Goal: Task Accomplishment & Management: Use online tool/utility

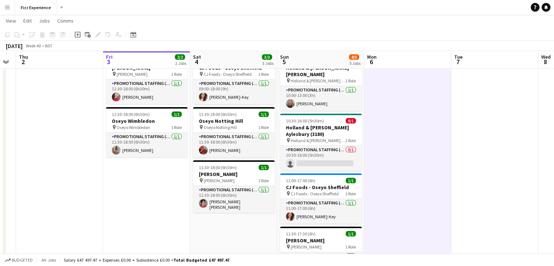
scroll to position [31, 0]
click at [317, 127] on h3 "Holland & [PERSON_NAME] Aylesbury (3180)" at bounding box center [321, 130] width 82 height 13
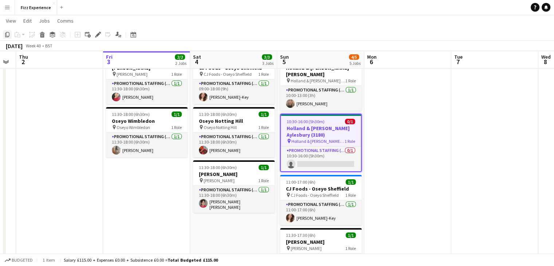
click at [7, 35] on icon "Copy" at bounding box center [7, 35] width 6 height 6
click at [218, 222] on app-date-cell "09:00-18:00 (9h) 1/1 CJ Foods - Oseyo Sheffield pin CJ Foods - Oseyo Sheffield …" at bounding box center [233, 202] width 87 height 303
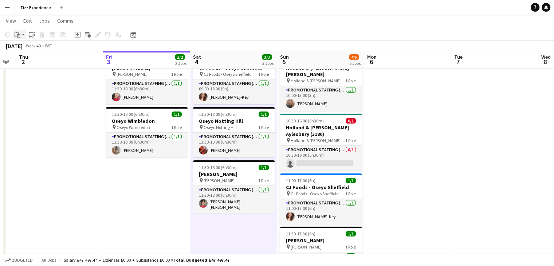
click at [19, 35] on icon "Paste" at bounding box center [18, 35] width 6 height 6
click at [33, 49] on link "Paste Ctrl+V" at bounding box center [53, 48] width 68 height 7
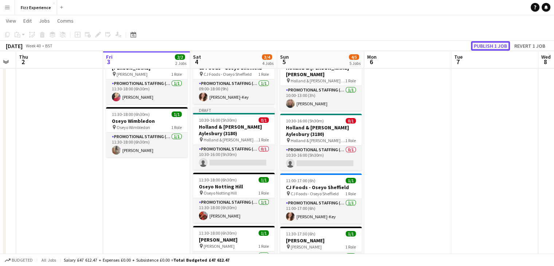
click at [494, 44] on button "Publish 1 job" at bounding box center [490, 45] width 39 height 9
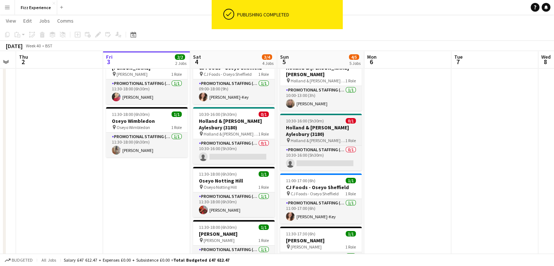
click at [322, 131] on h3 "Holland & [PERSON_NAME] Aylesbury (3180)" at bounding box center [321, 130] width 82 height 13
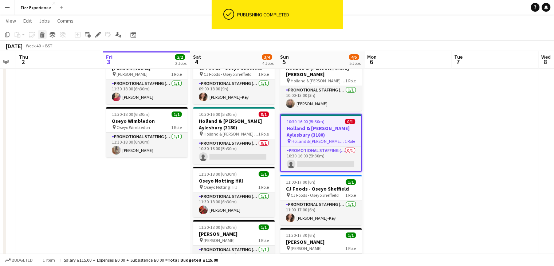
click at [40, 36] on icon at bounding box center [42, 36] width 4 height 4
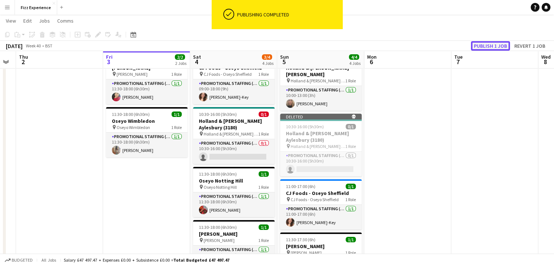
click at [484, 43] on button "Publish 1 job" at bounding box center [490, 45] width 39 height 9
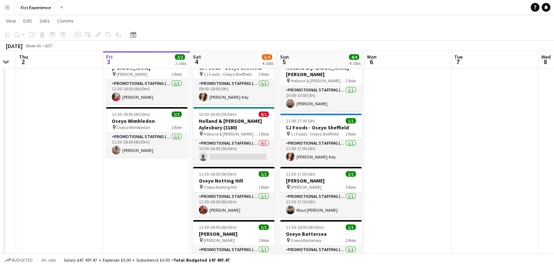
click at [502, 185] on app-date-cell at bounding box center [494, 172] width 87 height 243
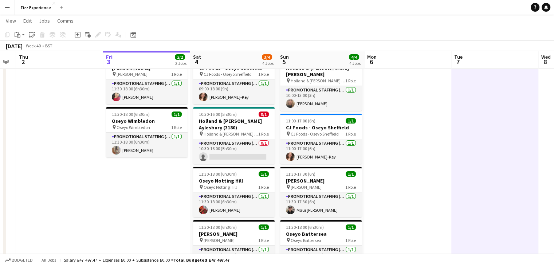
scroll to position [0, 0]
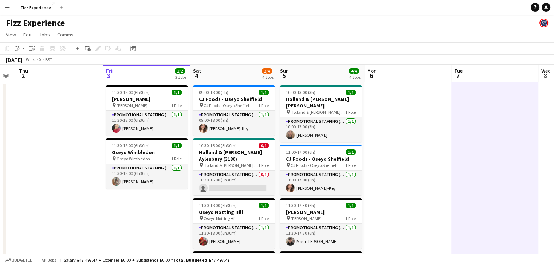
click at [499, 156] on app-date-cell at bounding box center [494, 203] width 87 height 243
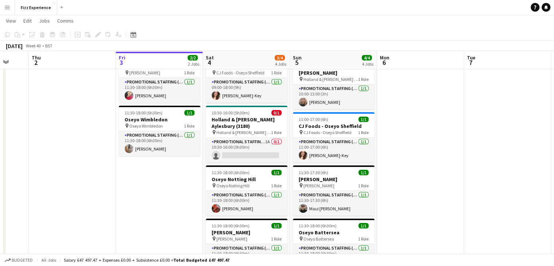
scroll to position [33, 0]
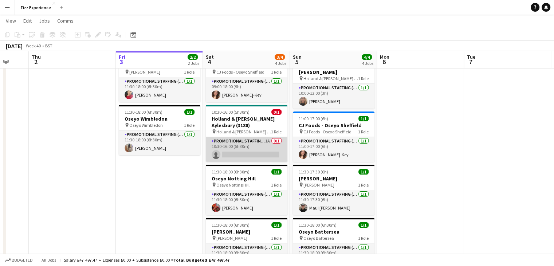
click at [236, 137] on app-card-role "Promotional Staffing (Brand Ambassadors) 1A 0/1 10:30-16:00 (5h30m) single-neut…" at bounding box center [247, 149] width 82 height 25
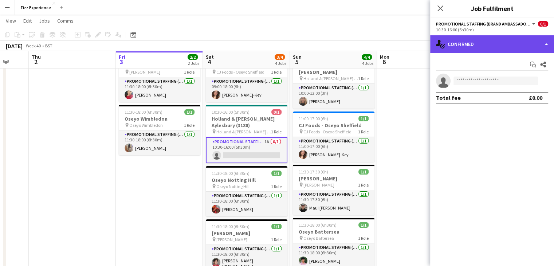
click at [485, 49] on div "single-neutral-actions-check-2 Confirmed" at bounding box center [492, 43] width 124 height 17
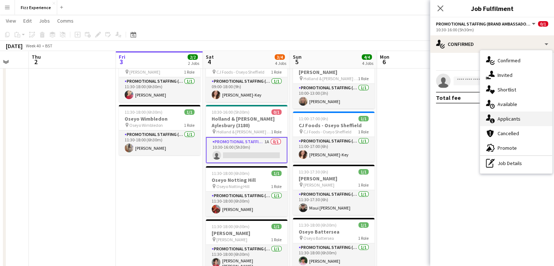
click at [509, 118] on span "Applicants" at bounding box center [508, 118] width 23 height 7
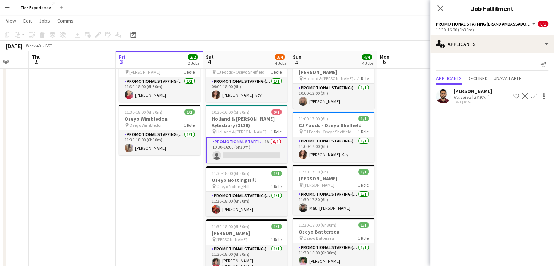
click at [536, 95] on app-icon "Confirm" at bounding box center [534, 96] width 6 height 6
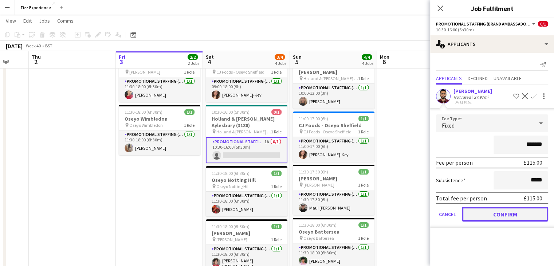
click at [496, 214] on button "Confirm" at bounding box center [505, 214] width 86 height 15
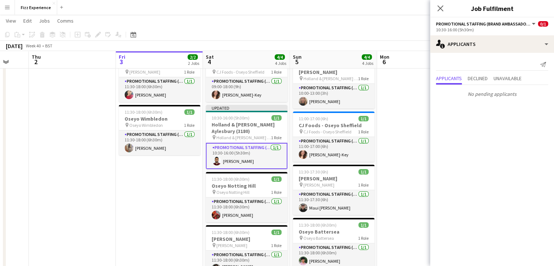
click at [398, 146] on app-date-cell at bounding box center [420, 197] width 87 height 296
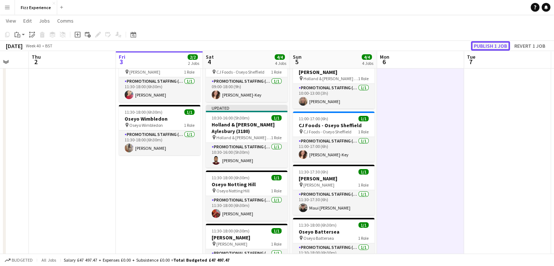
click at [488, 45] on button "Publish 1 job" at bounding box center [490, 45] width 39 height 9
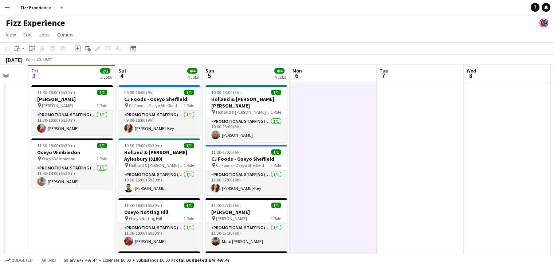
scroll to position [0, 177]
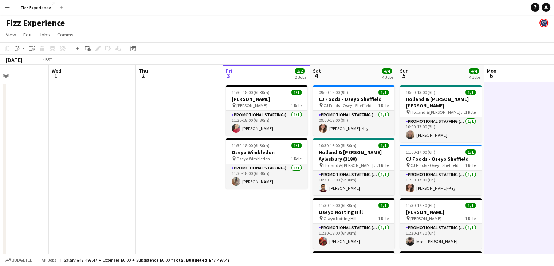
drag, startPoint x: 106, startPoint y: 124, endPoint x: 314, endPoint y: 145, distance: 209.0
click at [314, 145] on app-calendar-viewport "Mon 29 Tue 30 Wed 1 Thu 2 Fri 3 2/2 2 Jobs Sat 4 4/4 4 Jobs Sun 5 4/4 4 Jobs Mo…" at bounding box center [277, 267] width 554 height 404
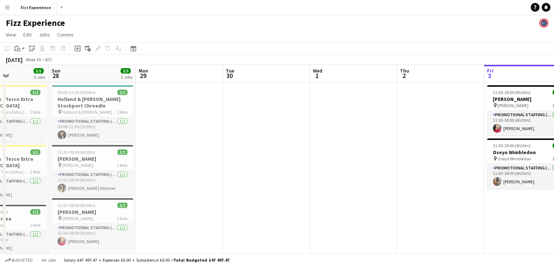
scroll to position [0, 230]
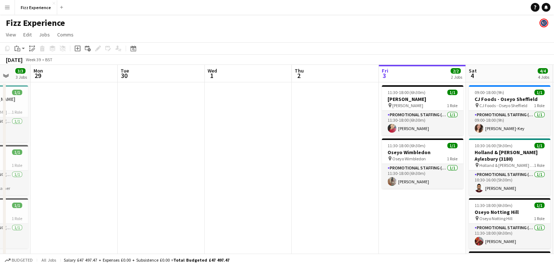
click at [528, 50] on app-toolbar "Copy Paste Paste Ctrl+V Paste with crew Ctrl+Shift+V Paste linked Job [GEOGRAPH…" at bounding box center [277, 48] width 554 height 12
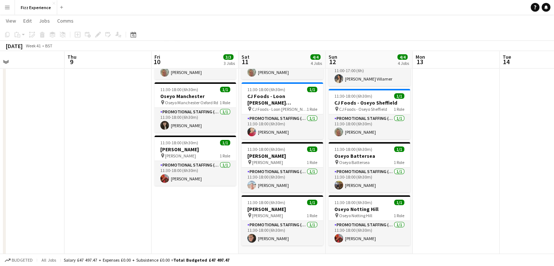
scroll to position [55, 0]
click at [511, 136] on app-date-cell at bounding box center [543, 174] width 87 height 296
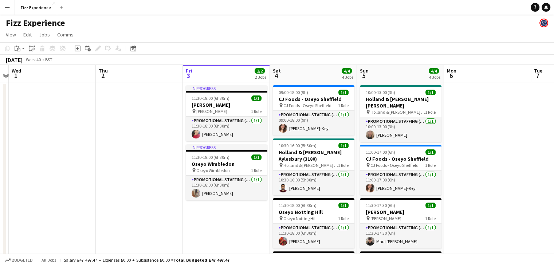
scroll to position [0, 0]
